Goal: Task Accomplishment & Management: Manage account settings

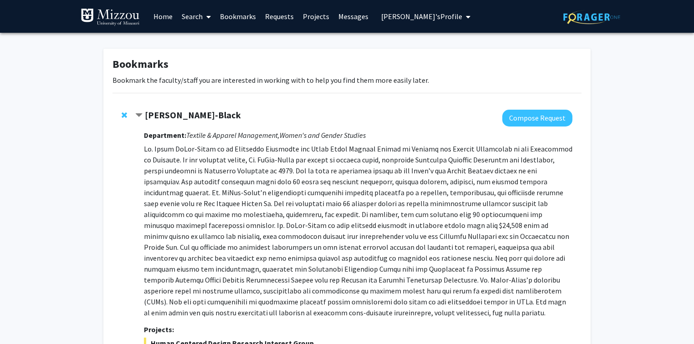
click at [430, 19] on span "[PERSON_NAME]'s Profile" at bounding box center [421, 16] width 81 height 9
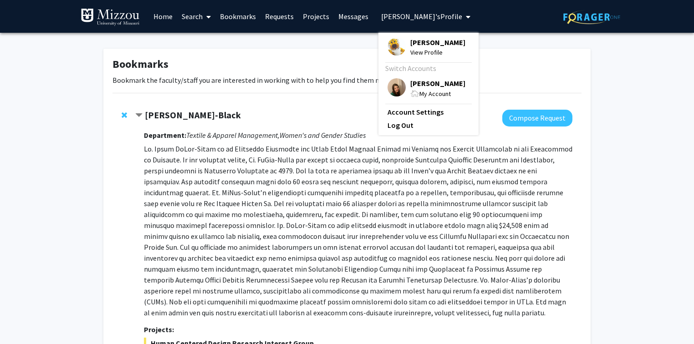
click at [430, 84] on span "[PERSON_NAME]" at bounding box center [437, 83] width 55 height 10
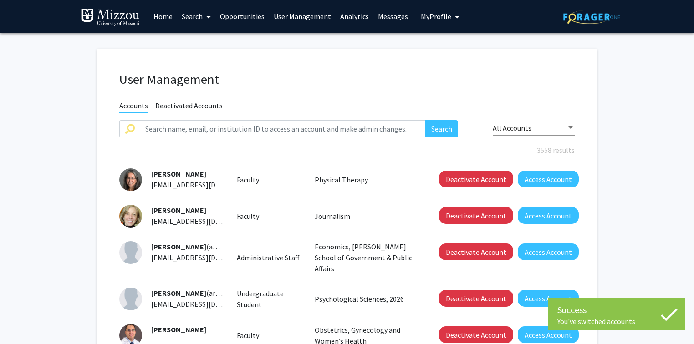
click at [299, 15] on link "User Management" at bounding box center [302, 16] width 66 height 32
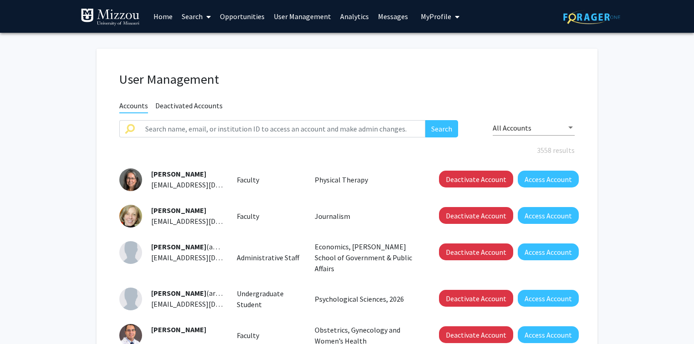
click at [352, 16] on link "Analytics" at bounding box center [355, 16] width 38 height 32
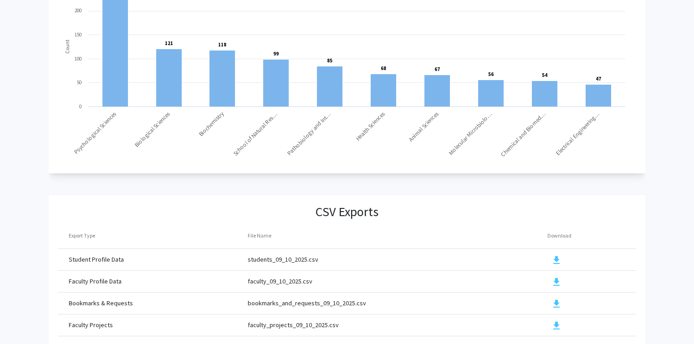
scroll to position [977, 0]
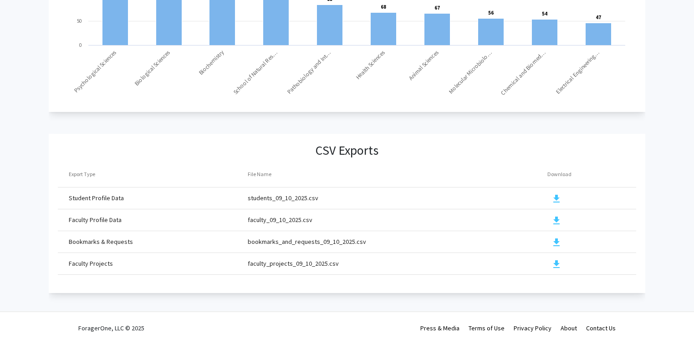
click at [556, 260] on mat-icon "download" at bounding box center [556, 264] width 11 height 11
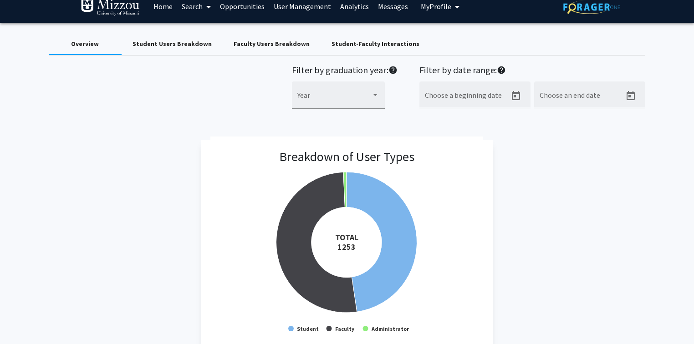
scroll to position [0, 0]
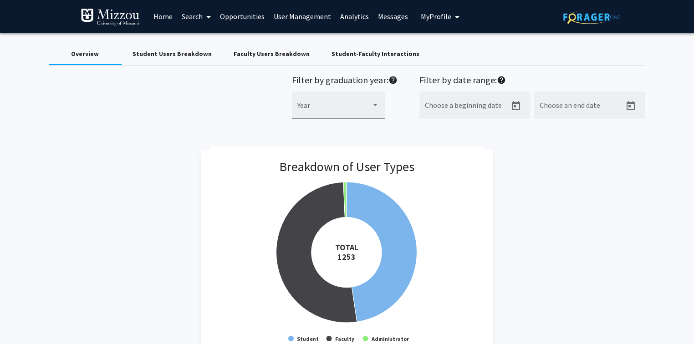
click at [284, 52] on div "Faculty Users Breakdown" at bounding box center [272, 54] width 76 height 10
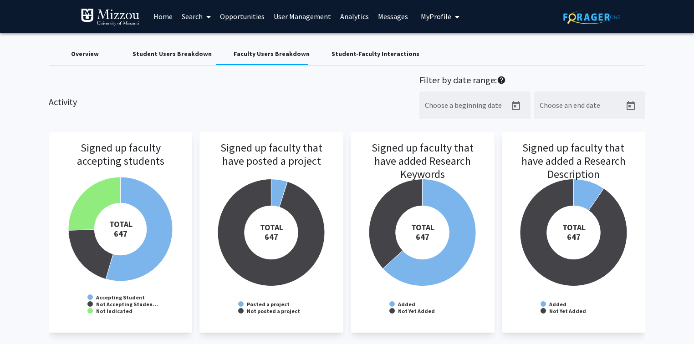
click at [372, 91] on div "Activity Filter by date range: help Choose a beginning date Choose an end date" at bounding box center [347, 102] width 611 height 54
click at [315, 18] on link "User Management" at bounding box center [302, 16] width 66 height 32
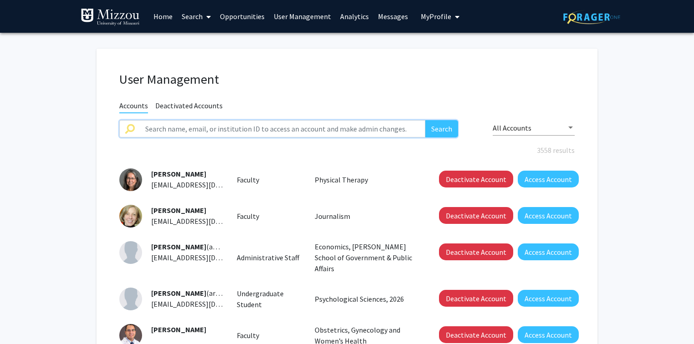
click at [306, 128] on input "text" at bounding box center [283, 128] width 286 height 17
type input "dccfn"
click at [425, 120] on button "Search" at bounding box center [441, 128] width 33 height 17
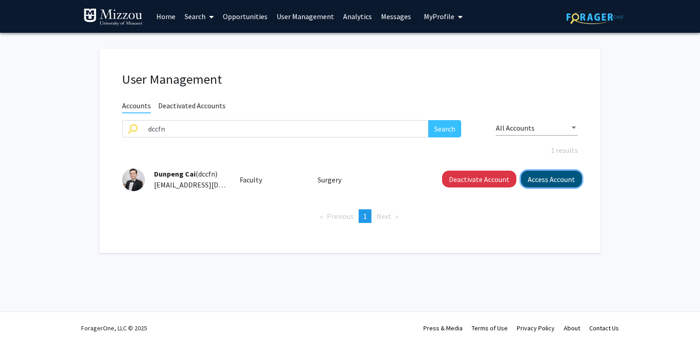
click at [541, 184] on button "Access Account" at bounding box center [551, 179] width 61 height 17
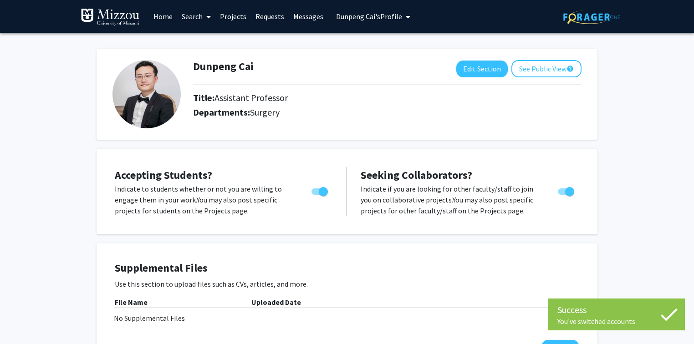
click at [384, 19] on span "[PERSON_NAME]'s Profile" at bounding box center [369, 16] width 66 height 9
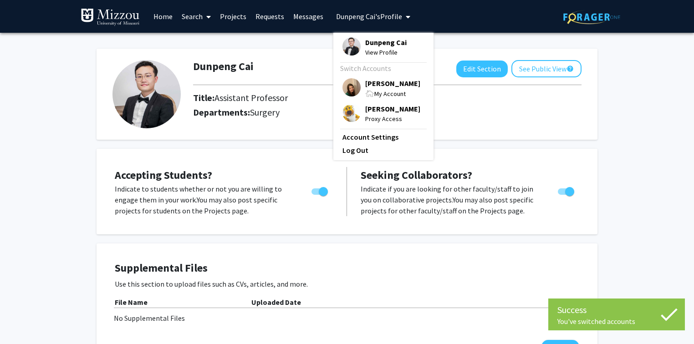
click at [361, 86] on div "[PERSON_NAME] My Account" at bounding box center [382, 88] width 78 height 20
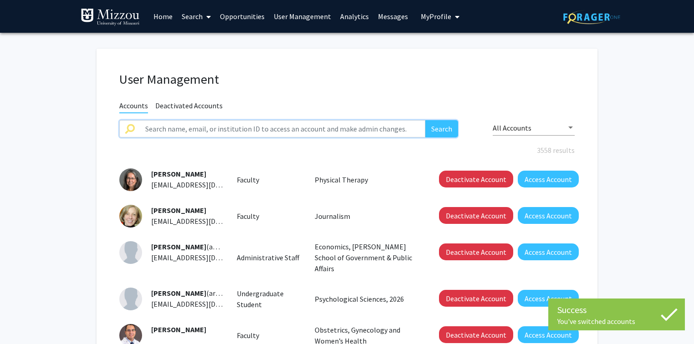
click at [317, 128] on input "text" at bounding box center [283, 128] width 286 height 17
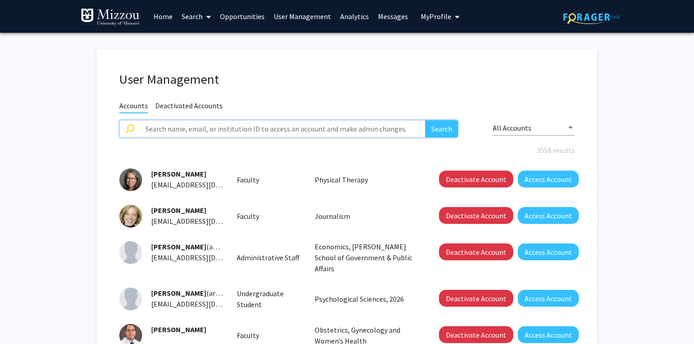
click at [340, 131] on input "text" at bounding box center [283, 128] width 286 height 17
paste input "heesea"
type input "heesea"
click at [425, 120] on button "Search" at bounding box center [441, 128] width 33 height 17
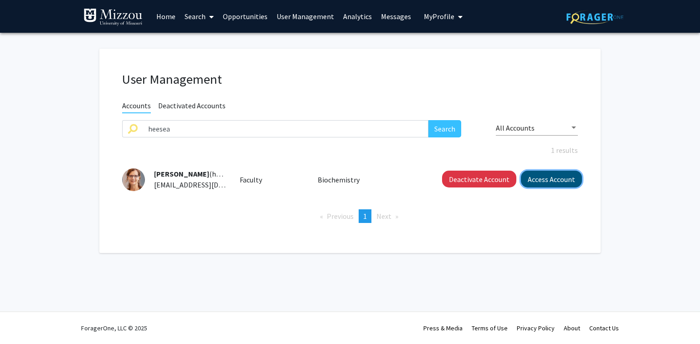
click at [546, 183] on button "Access Account" at bounding box center [551, 179] width 61 height 17
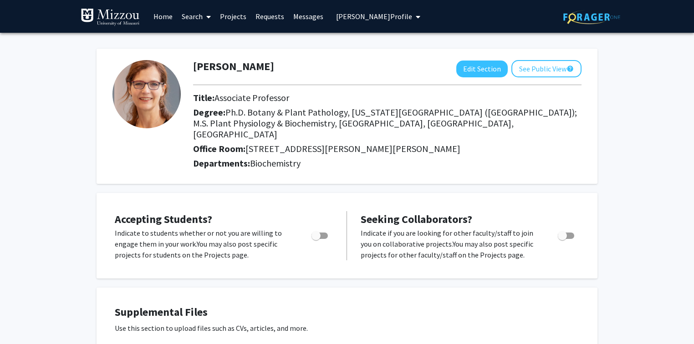
click at [338, 14] on span "[PERSON_NAME] Profile" at bounding box center [374, 16] width 76 height 9
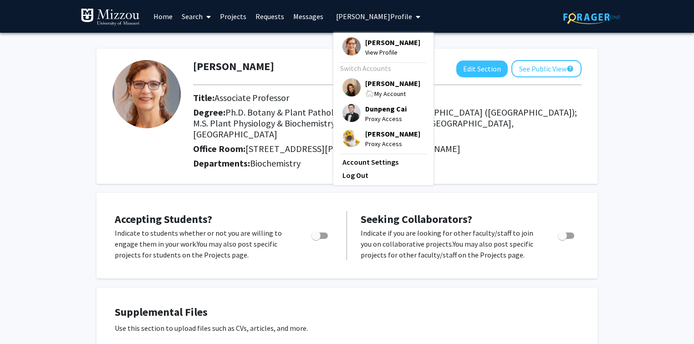
click at [385, 83] on span "[PERSON_NAME]" at bounding box center [392, 83] width 55 height 10
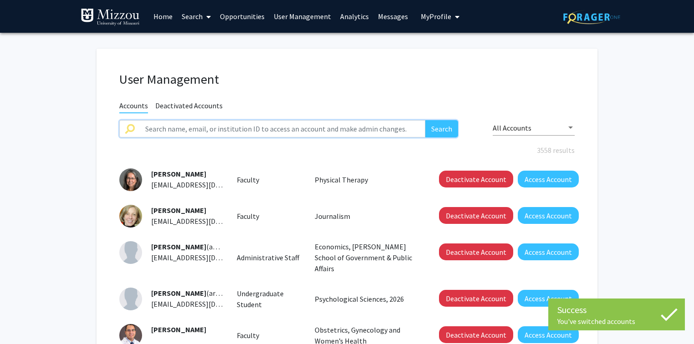
click at [361, 128] on input "text" at bounding box center [283, 128] width 286 height 17
paste input "ejwfff"
type input "ejwfff"
click at [425, 120] on button "Search" at bounding box center [441, 128] width 33 height 17
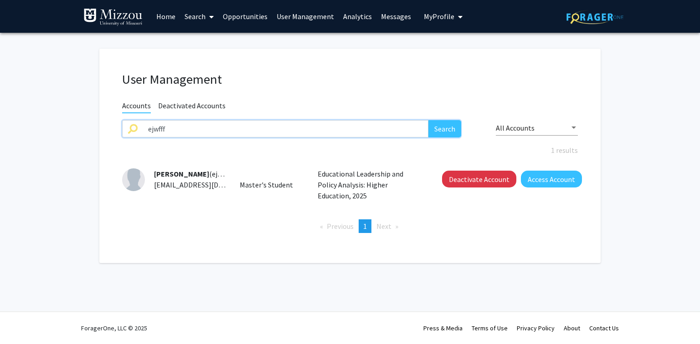
click at [372, 131] on input "ejwfff" at bounding box center [286, 128] width 286 height 17
paste input "mlh27"
type input "mlh27"
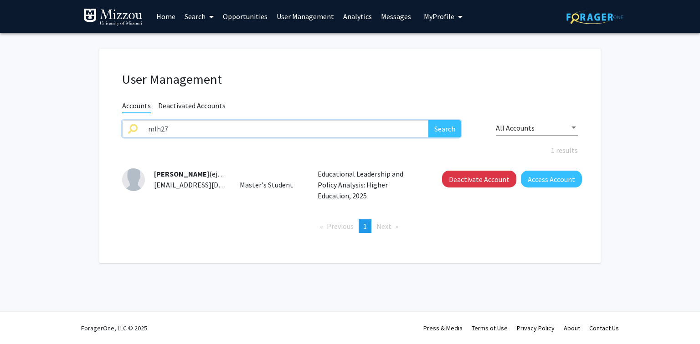
click at [428, 120] on button "Search" at bounding box center [444, 128] width 33 height 17
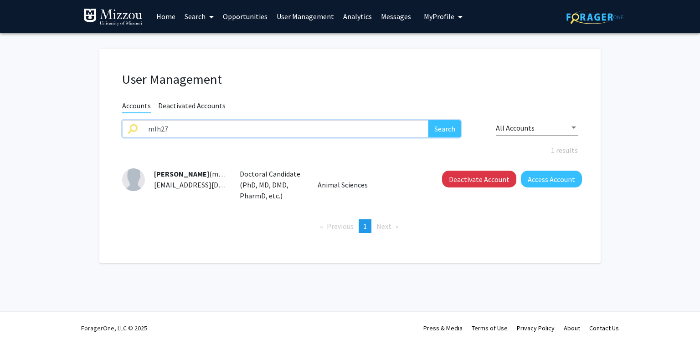
click at [337, 128] on input "mlh27" at bounding box center [286, 128] width 286 height 17
paste input "mooremegan"
type input "mooremegan"
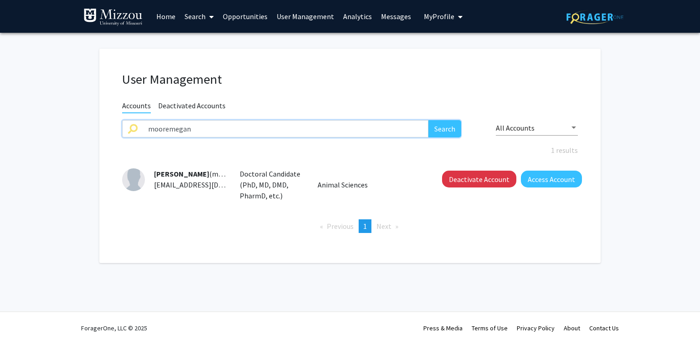
click at [428, 120] on button "Search" at bounding box center [444, 128] width 33 height 17
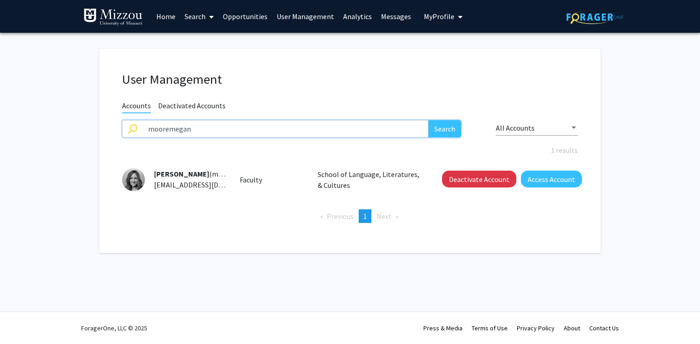
click at [310, 129] on input "mooremegan" at bounding box center [286, 128] width 286 height 17
paste input "tmfhdb"
type input "tmfhdb"
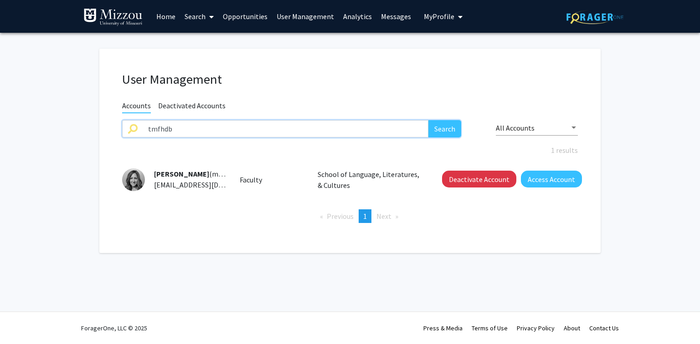
click at [428, 120] on button "Search" at bounding box center [444, 128] width 33 height 17
click at [366, 126] on input "tmfhdb" at bounding box center [286, 128] width 286 height 17
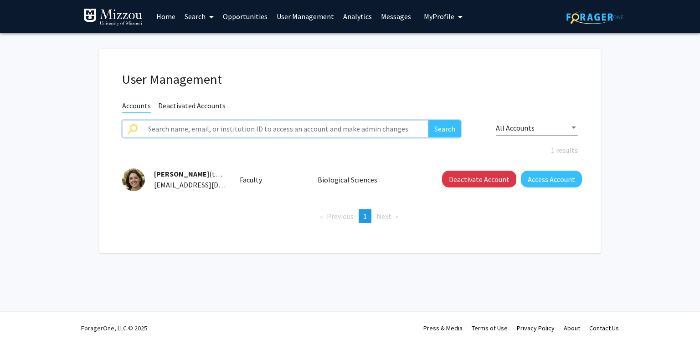
paste input "montfrooijw"
type input "montfrooijw"
click at [428, 120] on button "Search" at bounding box center [444, 128] width 33 height 17
click at [362, 128] on input "montfrooijw" at bounding box center [286, 128] width 286 height 17
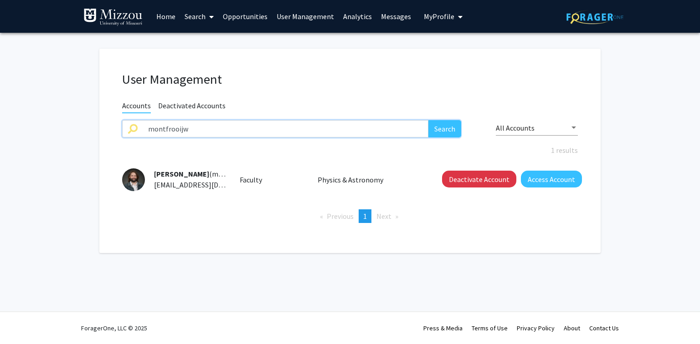
click at [362, 128] on input "montfrooijw" at bounding box center [286, 128] width 286 height 17
paste input "cummingske"
type input "cummingske"
click at [428, 120] on button "Search" at bounding box center [444, 128] width 33 height 17
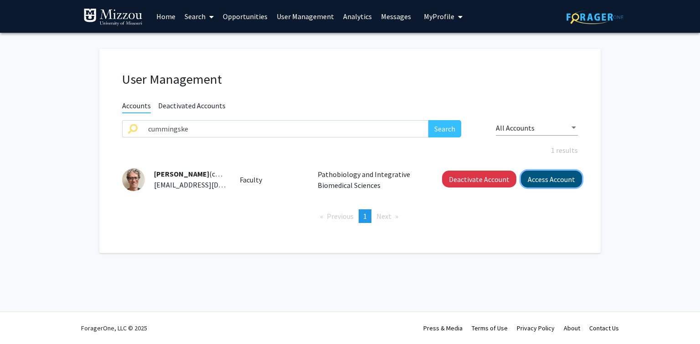
click at [543, 178] on button "Access Account" at bounding box center [551, 179] width 61 height 17
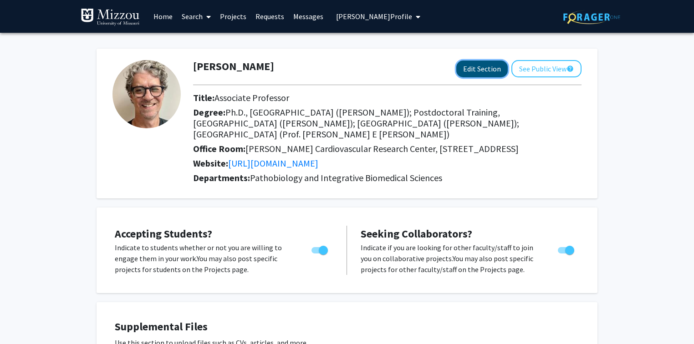
click at [494, 67] on button "Edit Section" at bounding box center [481, 69] width 51 height 17
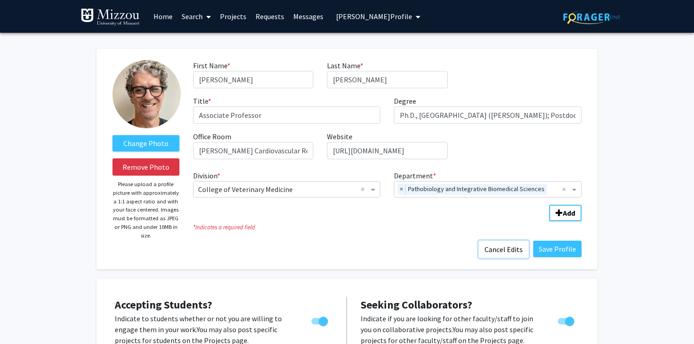
click at [512, 251] on button "Cancel Edits" at bounding box center [504, 249] width 50 height 17
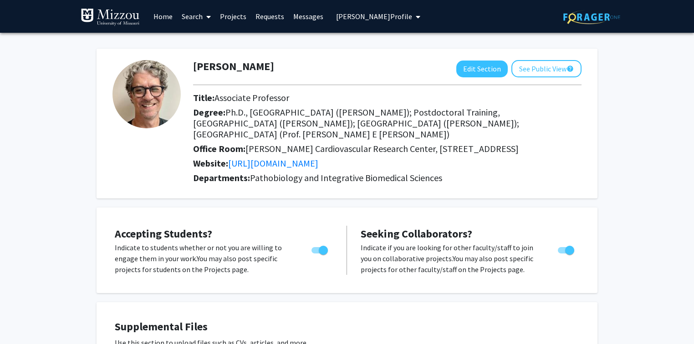
click at [387, 15] on span "[PERSON_NAME] Profile" at bounding box center [374, 16] width 76 height 9
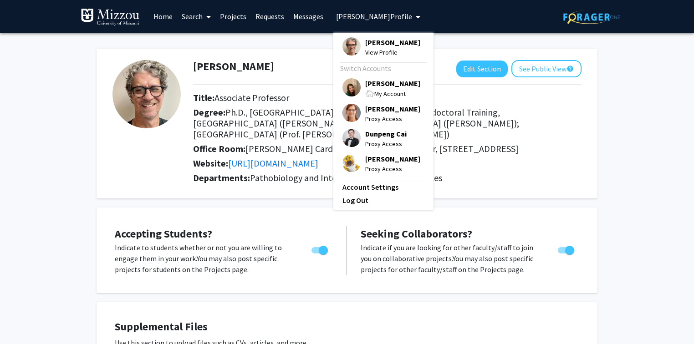
click at [374, 87] on span "[PERSON_NAME]" at bounding box center [392, 83] width 55 height 10
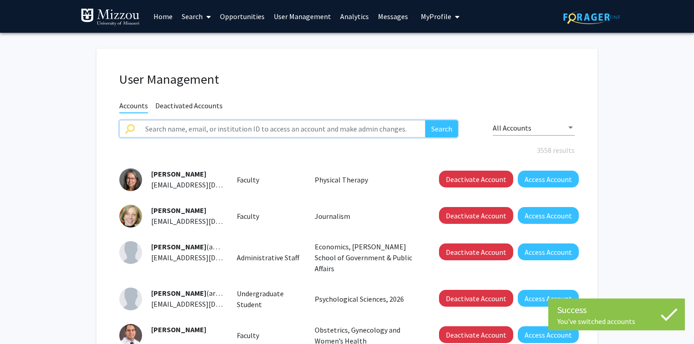
click at [368, 130] on input "text" at bounding box center [283, 128] width 286 height 17
paste input "sbhmtf"
type input "sbhmtf"
click at [425, 120] on button "Search" at bounding box center [441, 128] width 33 height 17
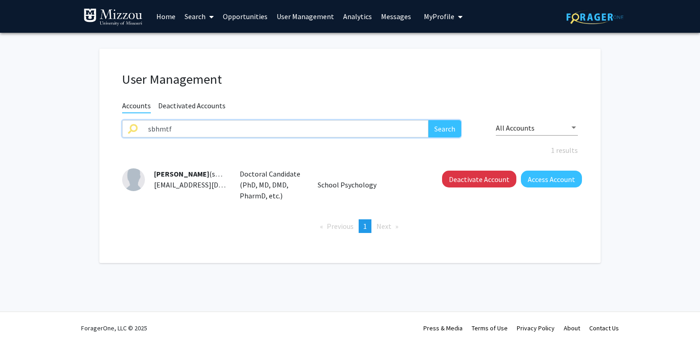
click at [299, 128] on input "sbhmtf" at bounding box center [286, 128] width 286 height 17
paste input "brydae"
type input "brydae"
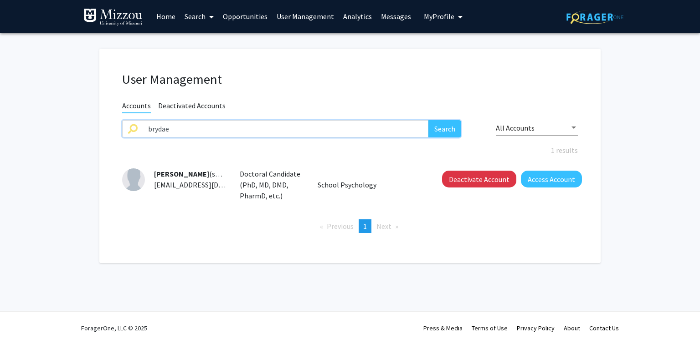
click at [428, 120] on button "Search" at bounding box center [444, 128] width 33 height 17
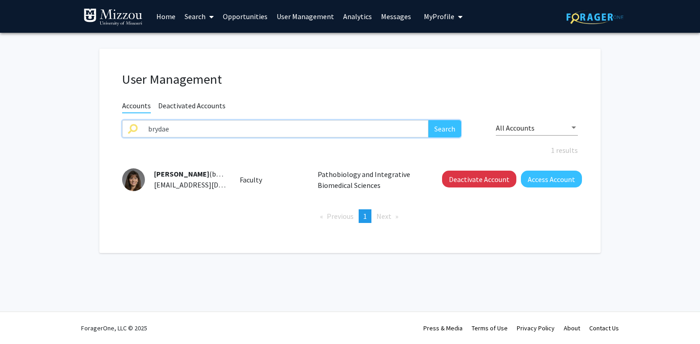
click at [352, 133] on input "brydae" at bounding box center [286, 128] width 286 height 17
type input "peasea"
click at [428, 120] on button "Search" at bounding box center [444, 128] width 33 height 17
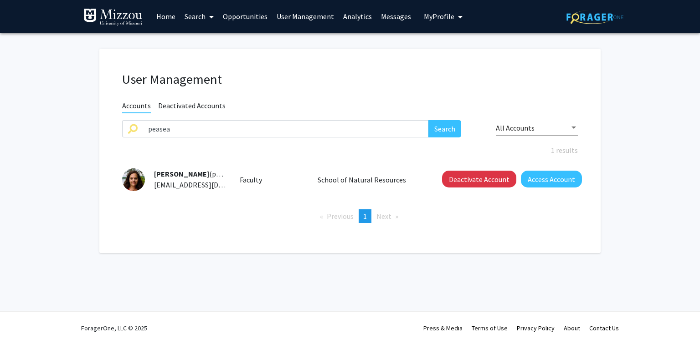
click at [326, 72] on h1 "User Management" at bounding box center [349, 80] width 455 height 16
click at [309, 62] on div "User Management Accounts Deactivated Accounts peasea Search All Accounts 1 resu…" at bounding box center [349, 151] width 501 height 205
click at [306, 124] on input "peasea" at bounding box center [286, 128] width 286 height 17
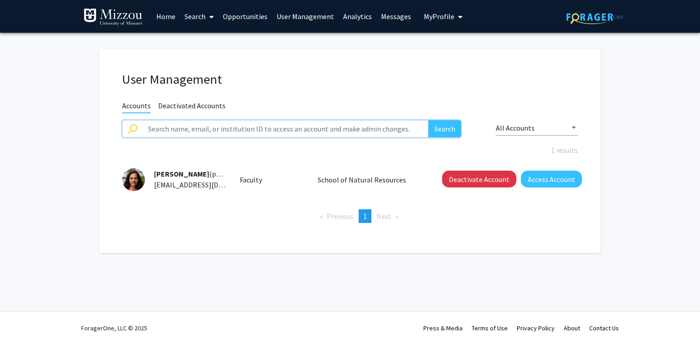
click at [406, 128] on input "text" at bounding box center [286, 128] width 286 height 17
paste input "cornishp"
type input "cornishp"
click at [428, 120] on button "Search" at bounding box center [444, 128] width 33 height 17
click at [400, 126] on input "cornishp" at bounding box center [286, 128] width 286 height 17
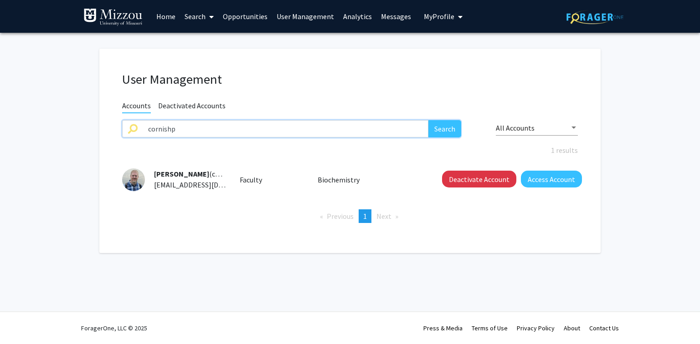
click at [401, 126] on input "cornishp" at bounding box center [286, 128] width 286 height 17
paste input "ttrtr"
type input "ttrtr"
click at [428, 120] on button "Search" at bounding box center [444, 128] width 33 height 17
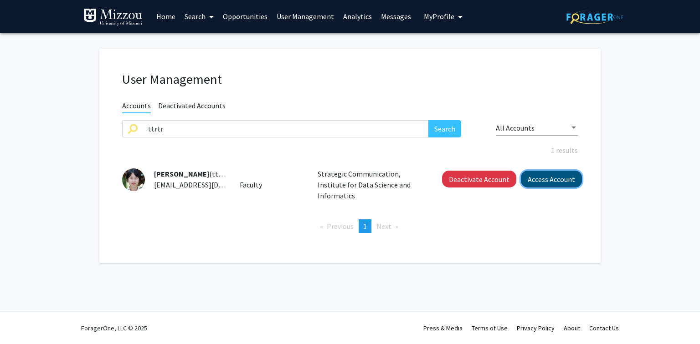
click at [567, 182] on button "Access Account" at bounding box center [551, 179] width 61 height 17
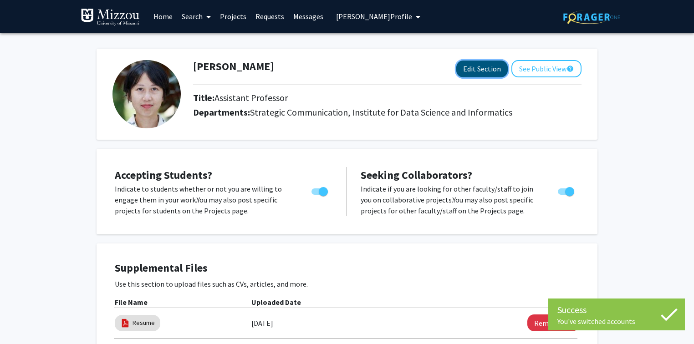
click at [486, 72] on button "Edit Section" at bounding box center [481, 69] width 51 height 17
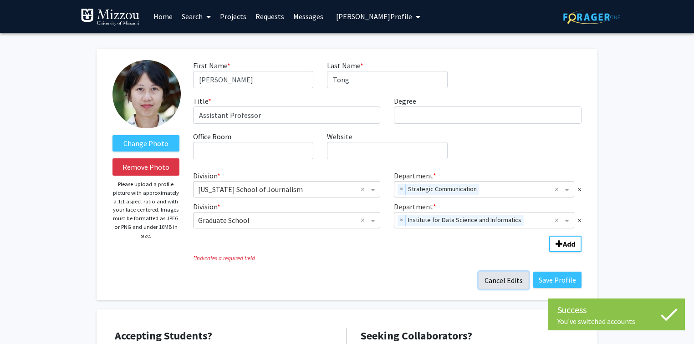
click at [499, 281] on button "Cancel Edits" at bounding box center [504, 280] width 50 height 17
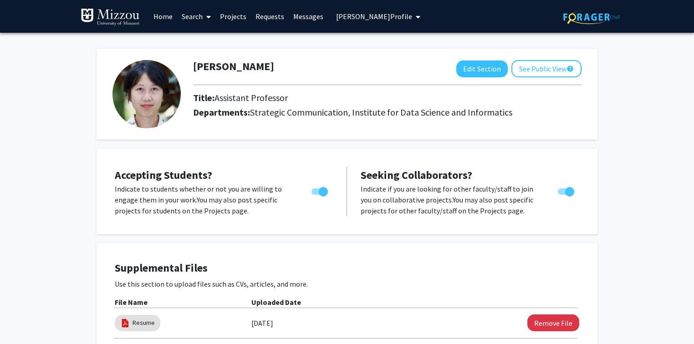
click at [386, 19] on span "[PERSON_NAME] Profile" at bounding box center [374, 16] width 76 height 9
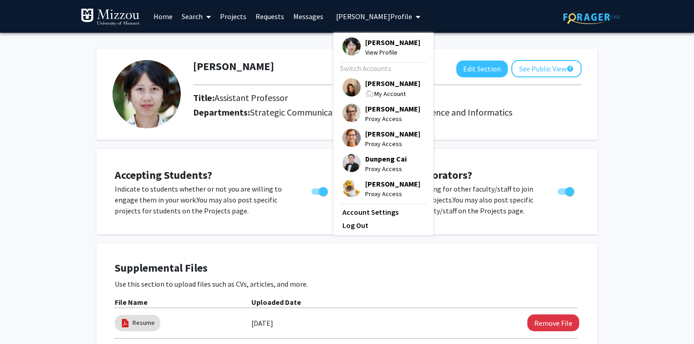
click at [371, 82] on span "[PERSON_NAME]" at bounding box center [392, 83] width 55 height 10
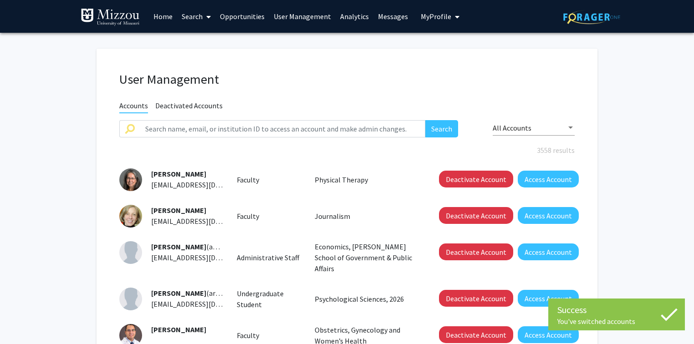
click at [300, 17] on link "User Management" at bounding box center [302, 16] width 66 height 32
click at [304, 133] on input "text" at bounding box center [283, 128] width 286 height 17
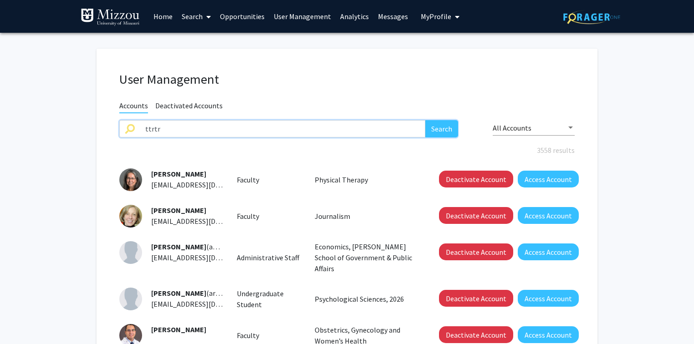
click at [425, 120] on button "Search" at bounding box center [441, 128] width 33 height 17
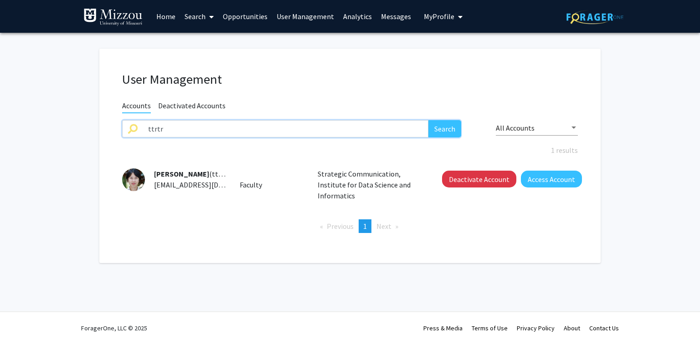
click at [301, 133] on input "ttrtr" at bounding box center [286, 128] width 286 height 17
type input "agcac"
click at [428, 120] on button "Search" at bounding box center [444, 128] width 33 height 17
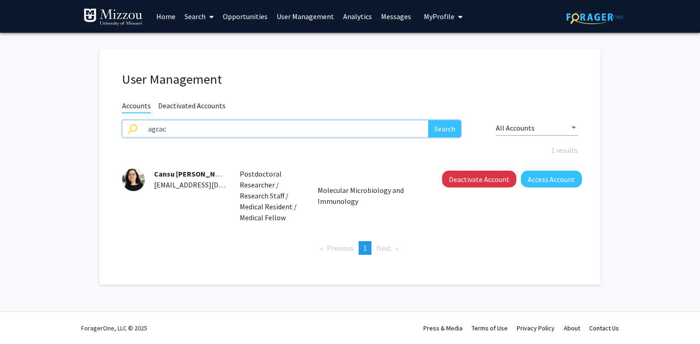
click at [295, 134] on input "agcac" at bounding box center [286, 128] width 286 height 17
drag, startPoint x: 295, startPoint y: 134, endPoint x: 289, endPoint y: 123, distance: 12.4
click at [295, 134] on input "agcac" at bounding box center [286, 128] width 286 height 17
type input "ngf96"
click at [428, 120] on button "Search" at bounding box center [444, 128] width 33 height 17
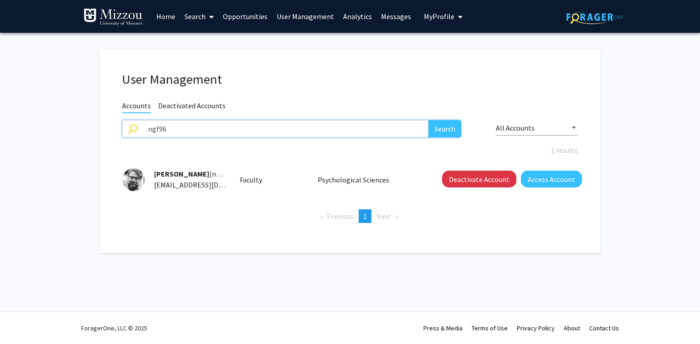
click at [281, 128] on input "ngf96" at bounding box center [286, 128] width 286 height 17
type input "ccrnt4"
click at [428, 120] on button "Search" at bounding box center [444, 128] width 33 height 17
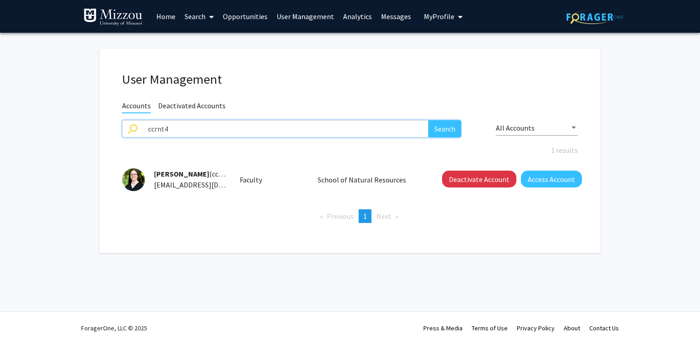
click at [281, 128] on input "ccrnt4" at bounding box center [286, 128] width 286 height 17
type input "m"
type input "fangy"
click at [428, 120] on button "Search" at bounding box center [444, 128] width 33 height 17
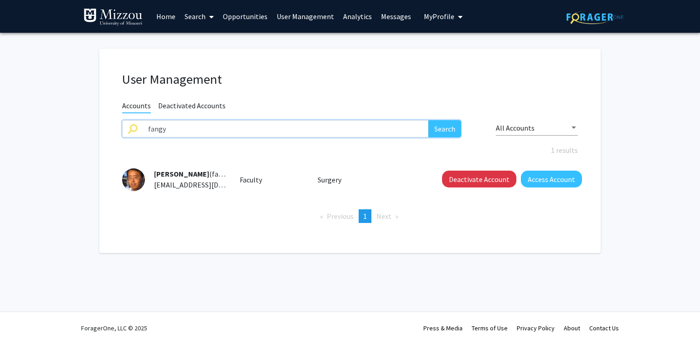
click at [281, 128] on input "fangy" at bounding box center [286, 128] width 286 height 17
type input "m"
type input "sxwf7"
click at [428, 120] on button "Search" at bounding box center [444, 128] width 33 height 17
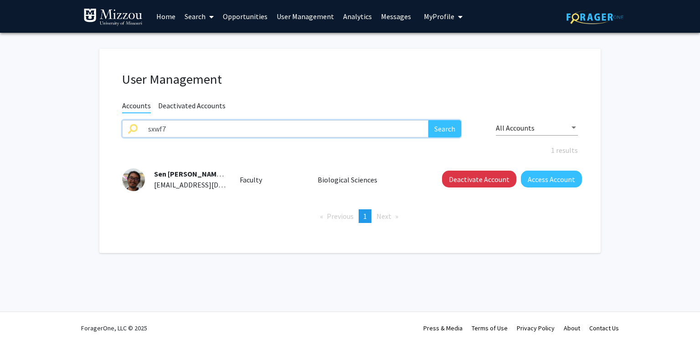
drag, startPoint x: 288, startPoint y: 123, endPoint x: 290, endPoint y: 128, distance: 6.1
click at [290, 128] on input "sxwf7" at bounding box center [286, 128] width 286 height 17
click at [286, 128] on input "sxwf7" at bounding box center [286, 128] width 286 height 17
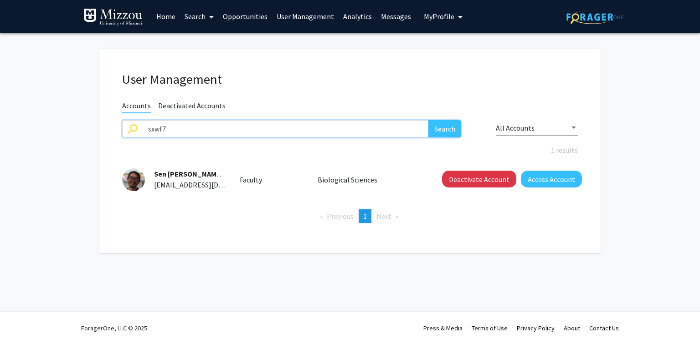
click at [286, 128] on input "sxwf7" at bounding box center [286, 128] width 286 height 17
type input "rasmussenj"
click at [428, 120] on button "Search" at bounding box center [444, 128] width 33 height 17
click at [397, 131] on input "rasmussenj" at bounding box center [286, 128] width 286 height 17
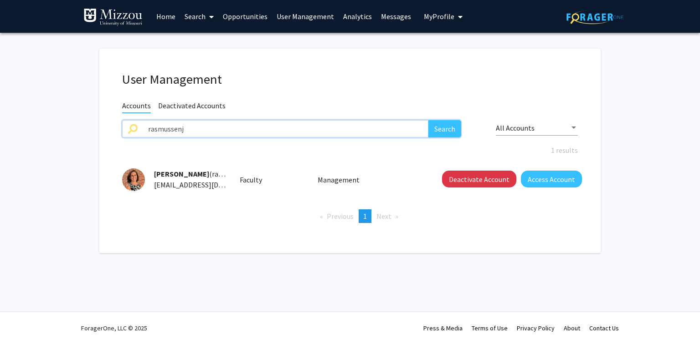
click at [398, 131] on input "rasmussenj" at bounding box center [286, 128] width 286 height 17
type input "larsens"
click at [428, 120] on button "Search" at bounding box center [444, 128] width 33 height 17
click at [383, 126] on input "larsens" at bounding box center [286, 128] width 286 height 17
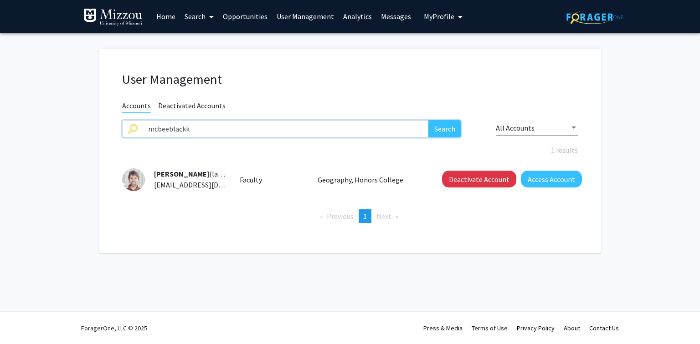
click at [428, 120] on button "Search" at bounding box center [444, 128] width 33 height 17
click at [399, 127] on input "mcbeeblackk" at bounding box center [286, 128] width 286 height 17
click at [428, 120] on button "Search" at bounding box center [444, 128] width 33 height 17
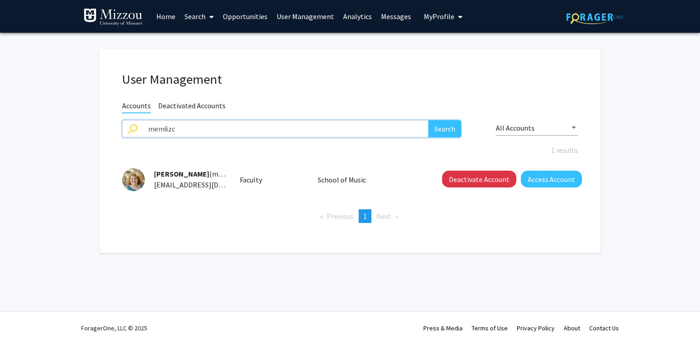
click at [399, 127] on input "mem6zc" at bounding box center [286, 128] width 286 height 17
type input "f"
type input "falesr"
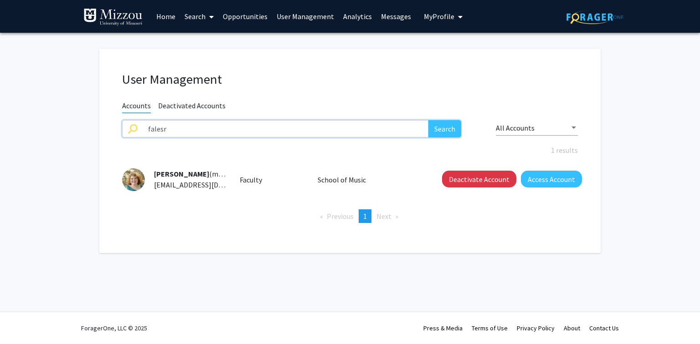
click at [428, 120] on button "Search" at bounding box center [444, 128] width 33 height 17
click at [383, 127] on input "falesr" at bounding box center [286, 128] width 286 height 17
type input "deq8bq"
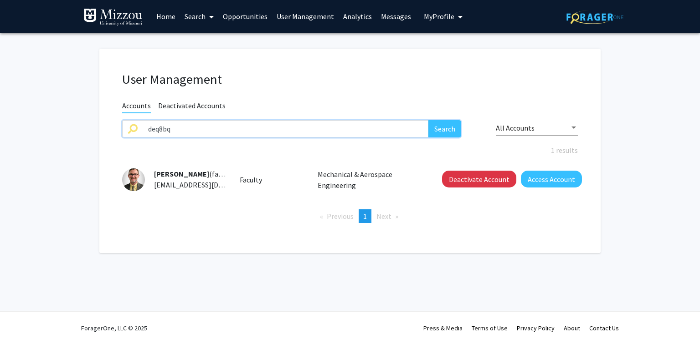
click at [428, 120] on button "Search" at bounding box center [444, 128] width 33 height 17
click at [388, 127] on input "deq8bq" at bounding box center [286, 128] width 286 height 17
click at [388, 130] on input "deq8bq" at bounding box center [286, 128] width 286 height 17
type input "dunkleyd"
click at [428, 120] on button "Search" at bounding box center [444, 128] width 33 height 17
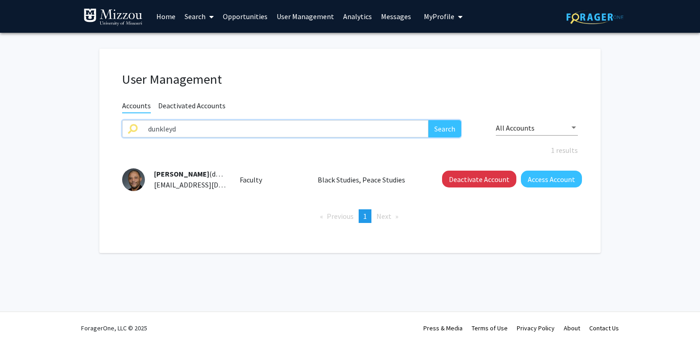
click at [388, 121] on input "dunkleyd" at bounding box center [286, 128] width 286 height 17
type input "xxygr"
click at [428, 120] on button "Search" at bounding box center [444, 128] width 33 height 17
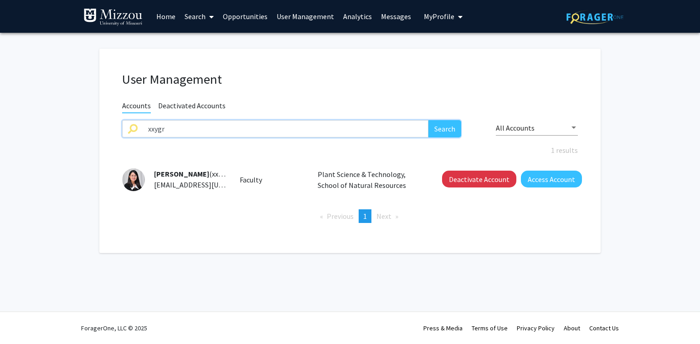
click at [408, 132] on input "xxygr" at bounding box center [286, 128] width 286 height 17
click at [409, 131] on input "xxygr" at bounding box center [286, 128] width 286 height 17
type input "eah4d"
click at [428, 120] on button "Search" at bounding box center [444, 128] width 33 height 17
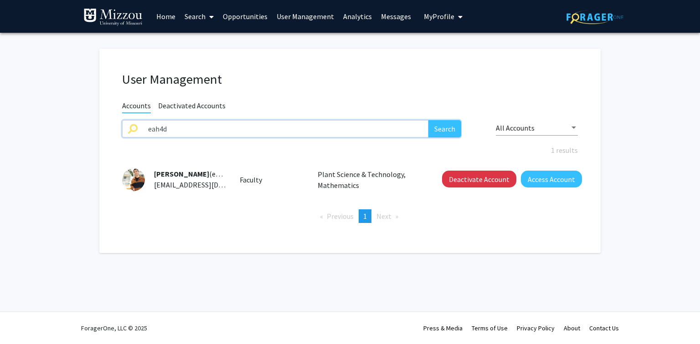
click at [408, 128] on input "eah4d" at bounding box center [286, 128] width 286 height 17
type input "benignoj"
click at [428, 120] on button "Search" at bounding box center [444, 128] width 33 height 17
